Goal: Navigation & Orientation: Find specific page/section

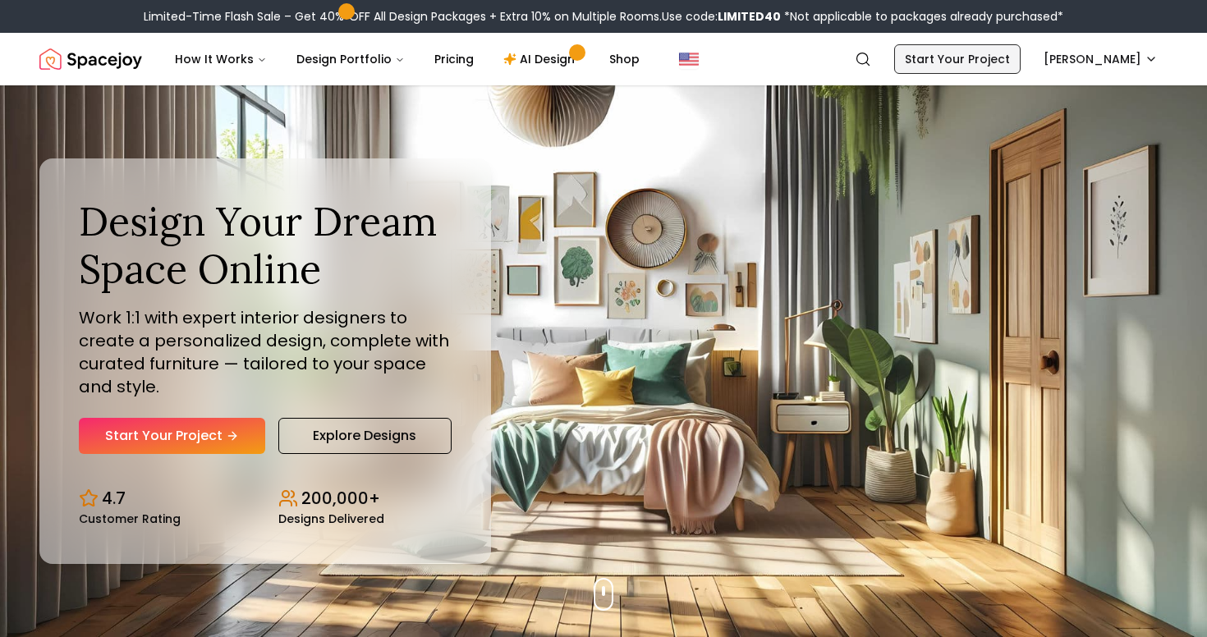
click at [1020, 68] on link "Start Your Project" at bounding box center [957, 59] width 126 height 30
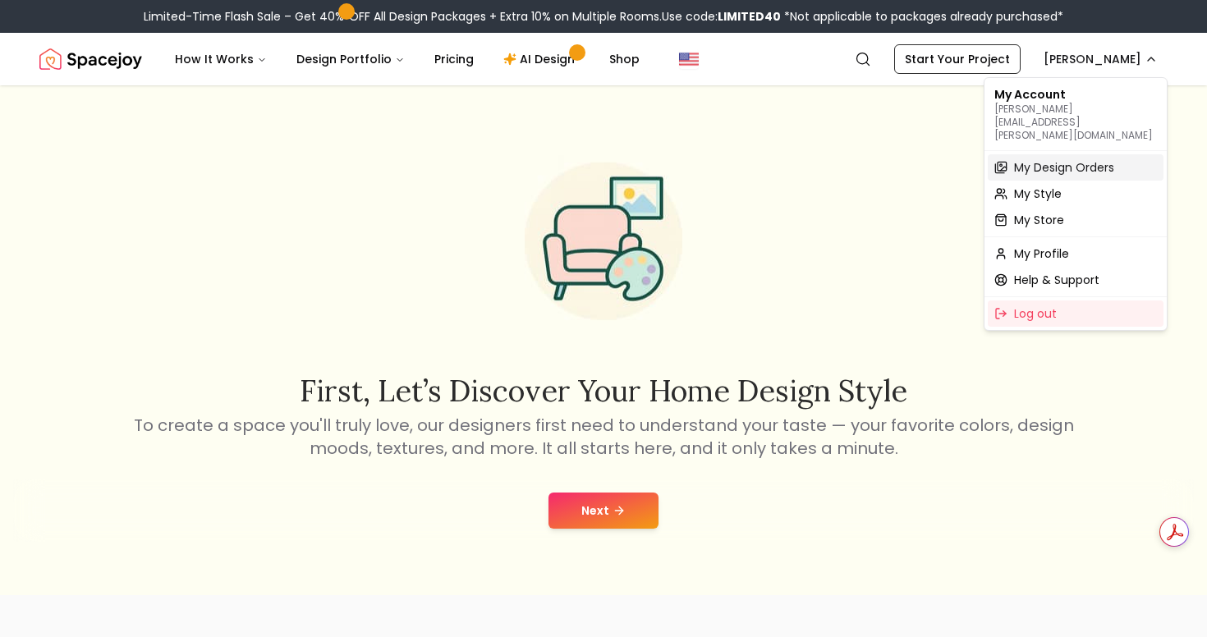
click at [1087, 159] on span "My Design Orders" at bounding box center [1064, 167] width 100 height 16
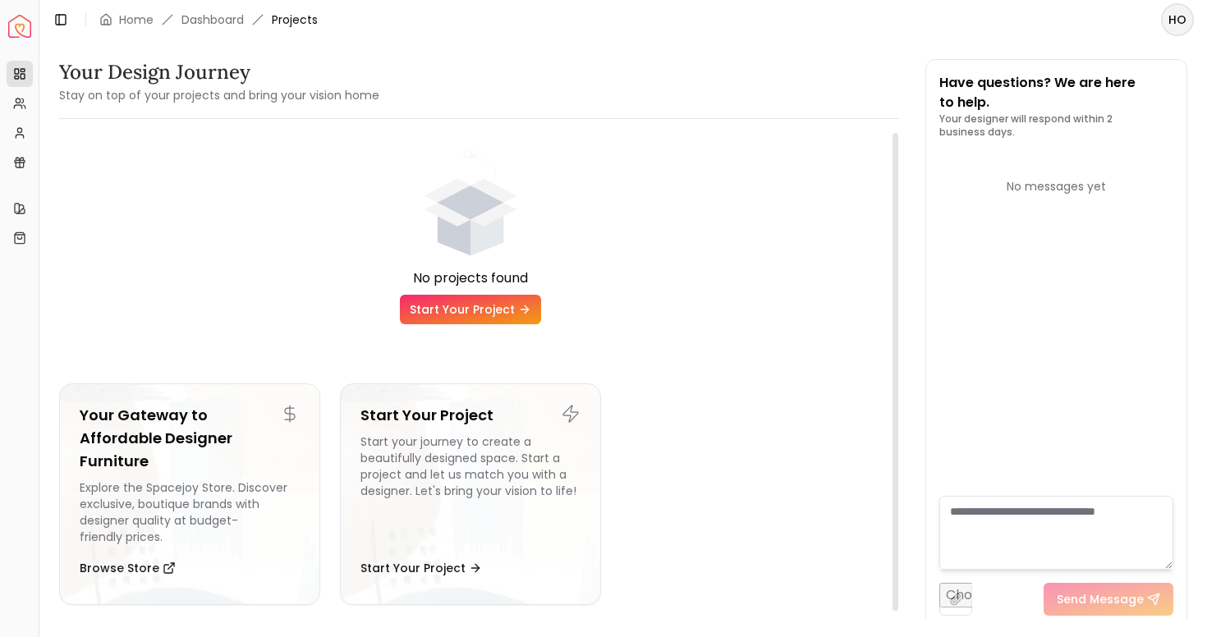
scroll to position [2, 0]
click at [21, 133] on icon at bounding box center [19, 132] width 13 height 13
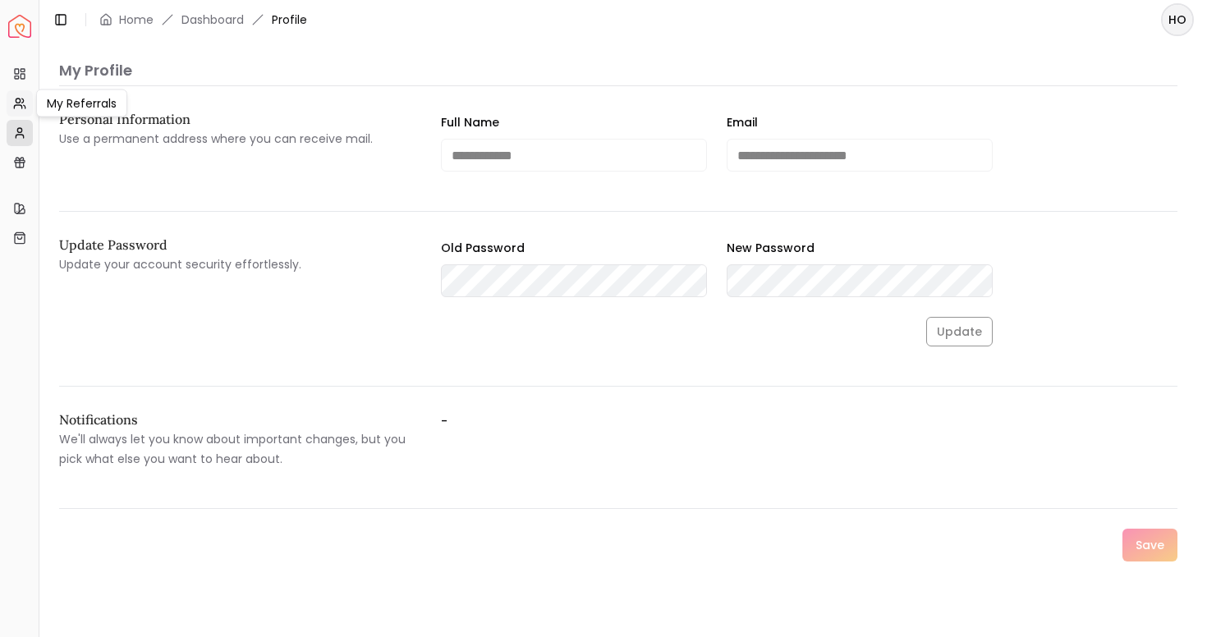
click at [23, 106] on icon at bounding box center [19, 103] width 13 height 13
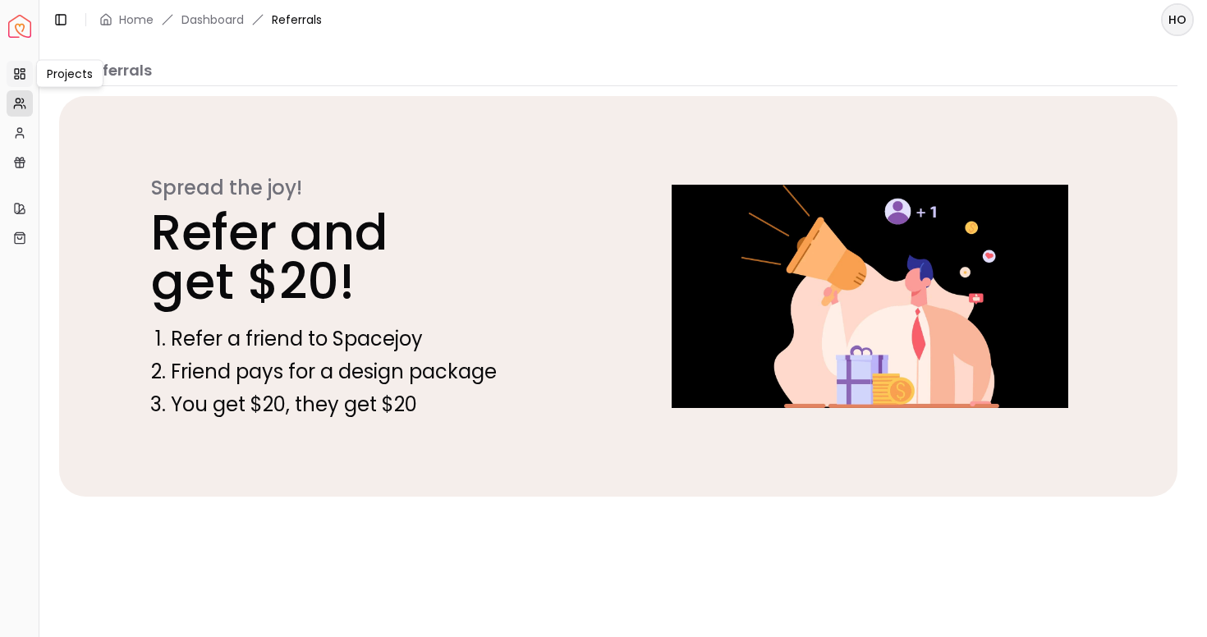
click at [22, 80] on link "Projects" at bounding box center [20, 74] width 26 height 26
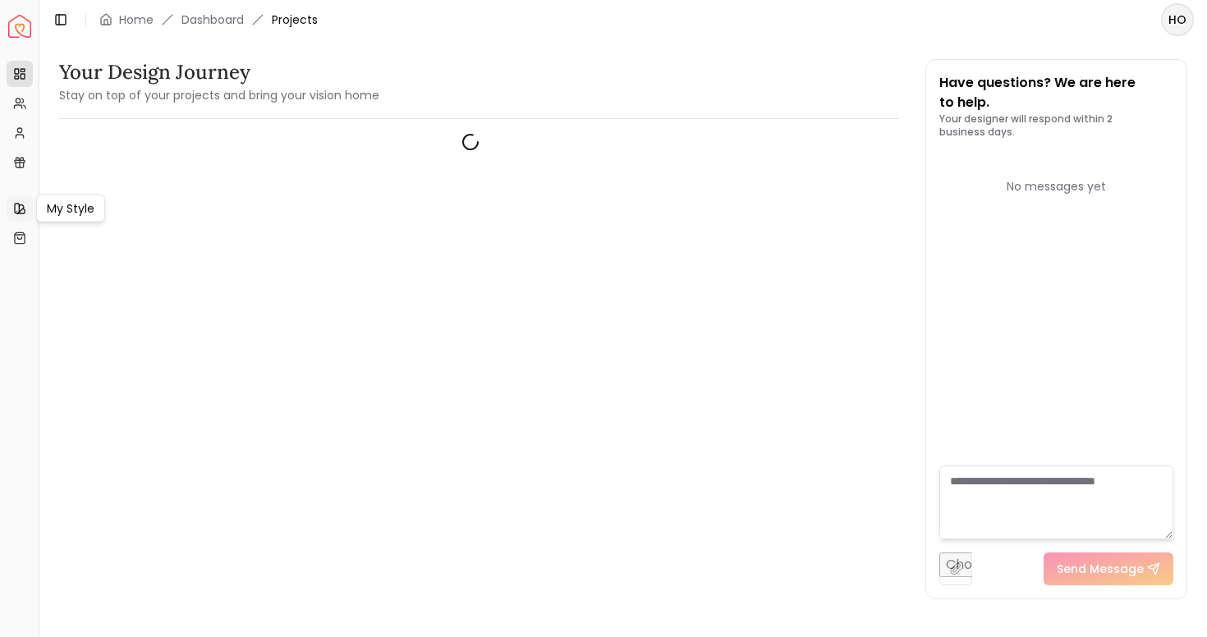
click at [24, 209] on icon at bounding box center [20, 211] width 7 height 4
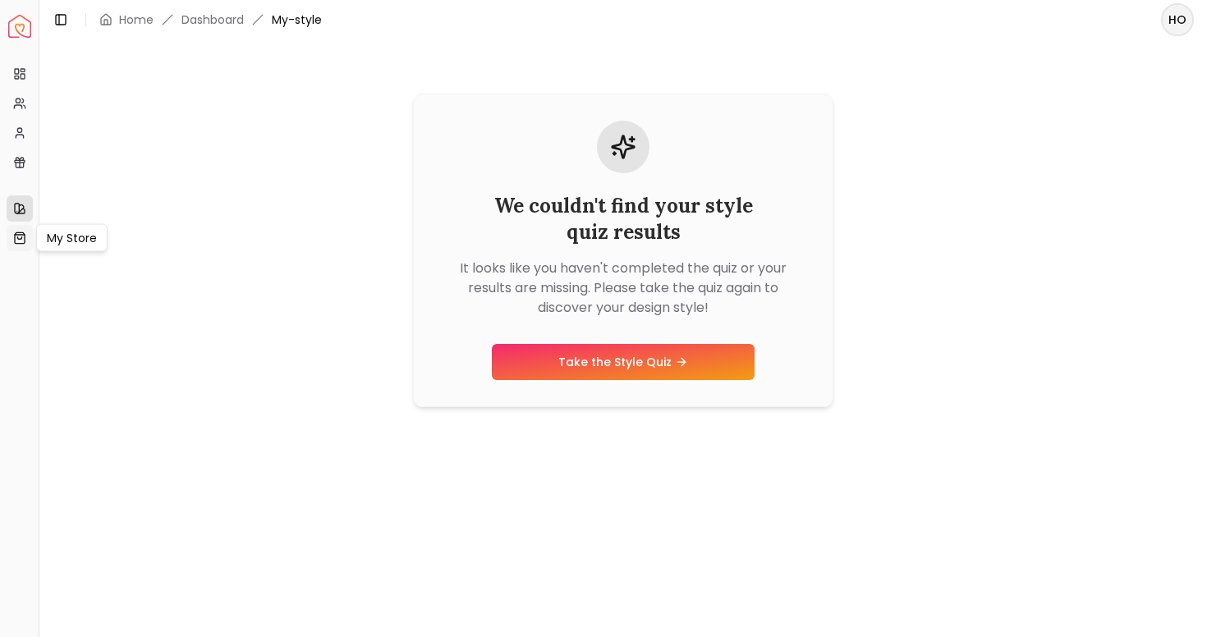
click at [20, 236] on icon at bounding box center [19, 238] width 13 height 13
